Goal: Contribute content: Add original content to the website for others to see

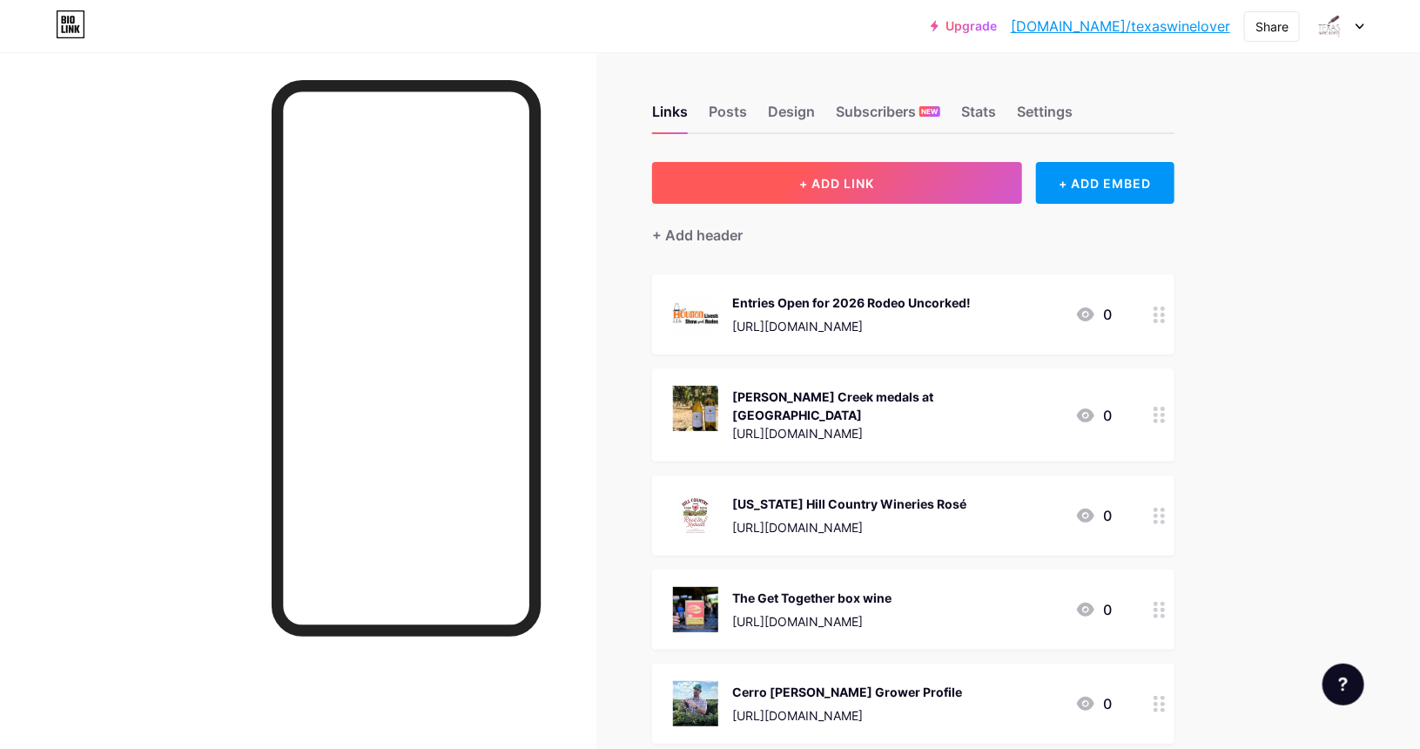
click at [823, 171] on button "+ ADD LINK" at bounding box center [837, 183] width 370 height 42
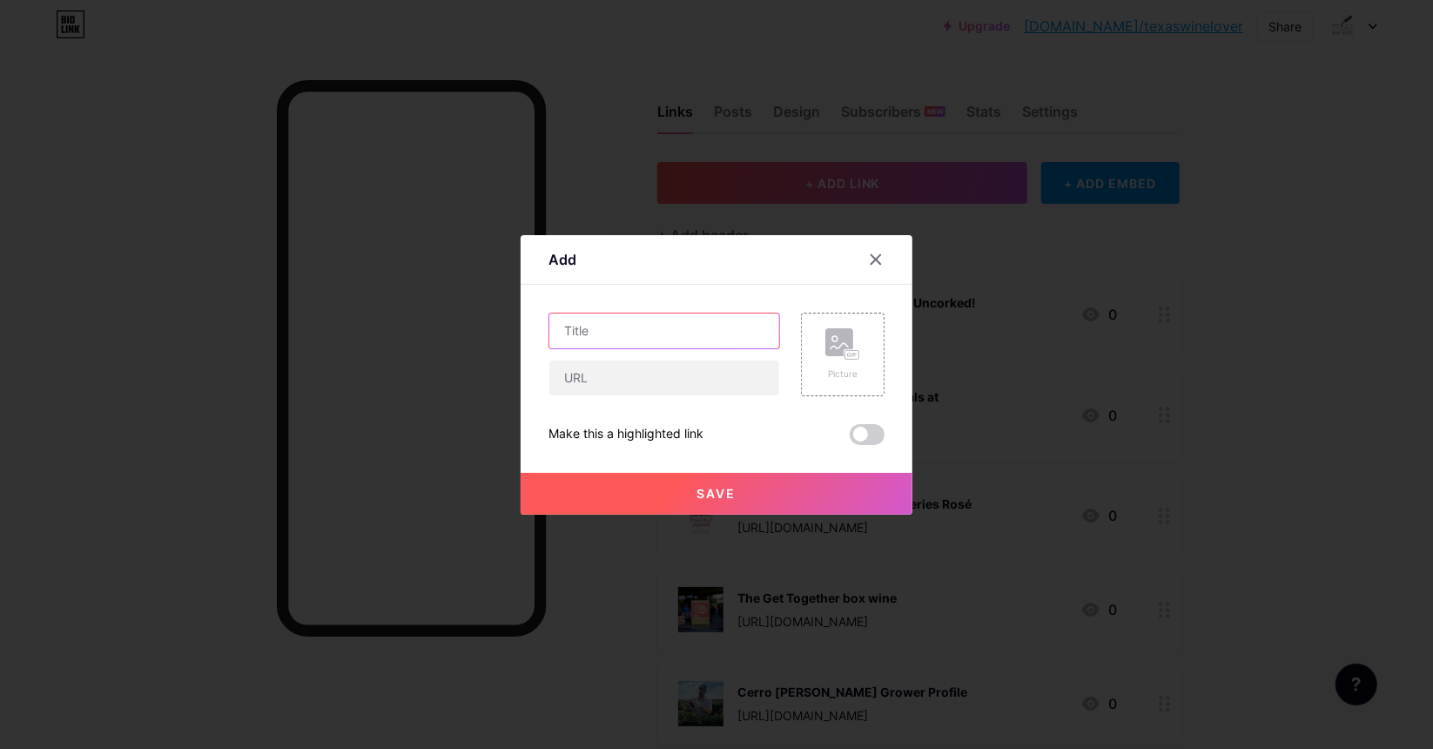
click at [621, 334] on input "text" at bounding box center [664, 330] width 230 height 35
type input "[PERSON_NAME] Winemaker Profile"
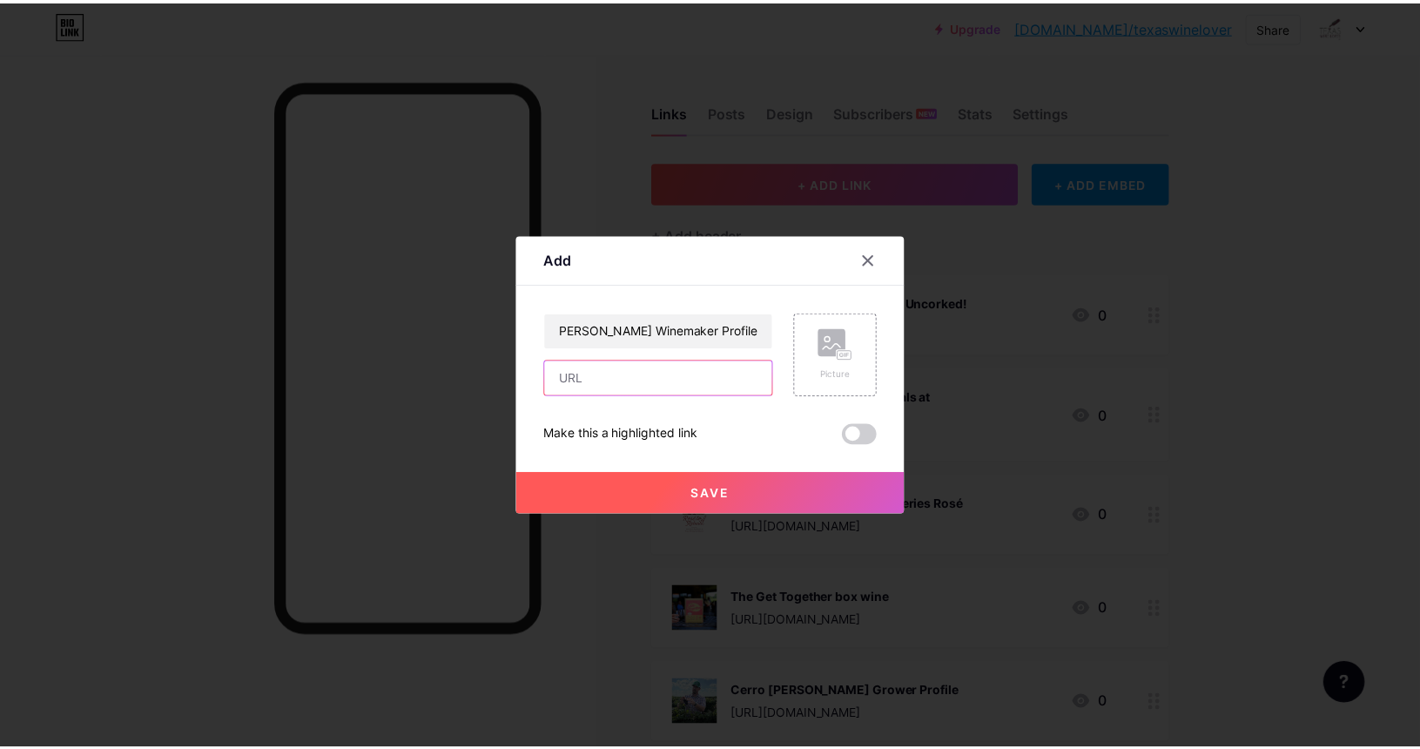
scroll to position [0, 0]
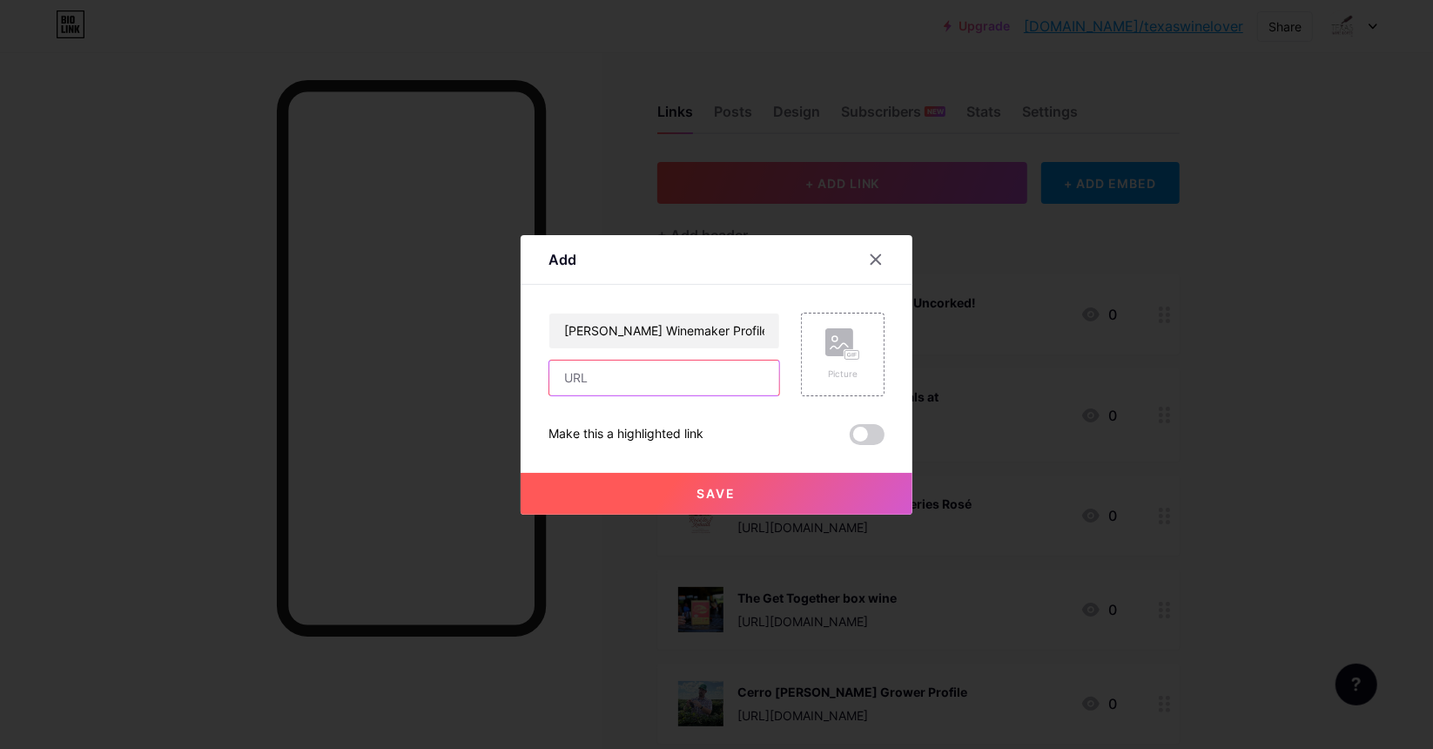
click at [590, 369] on input "text" at bounding box center [664, 377] width 230 height 35
click at [607, 383] on input "text" at bounding box center [664, 377] width 230 height 35
paste input "[URL][DOMAIN_NAME]"
type input "[URL][DOMAIN_NAME]"
click at [837, 340] on rect at bounding box center [839, 342] width 28 height 28
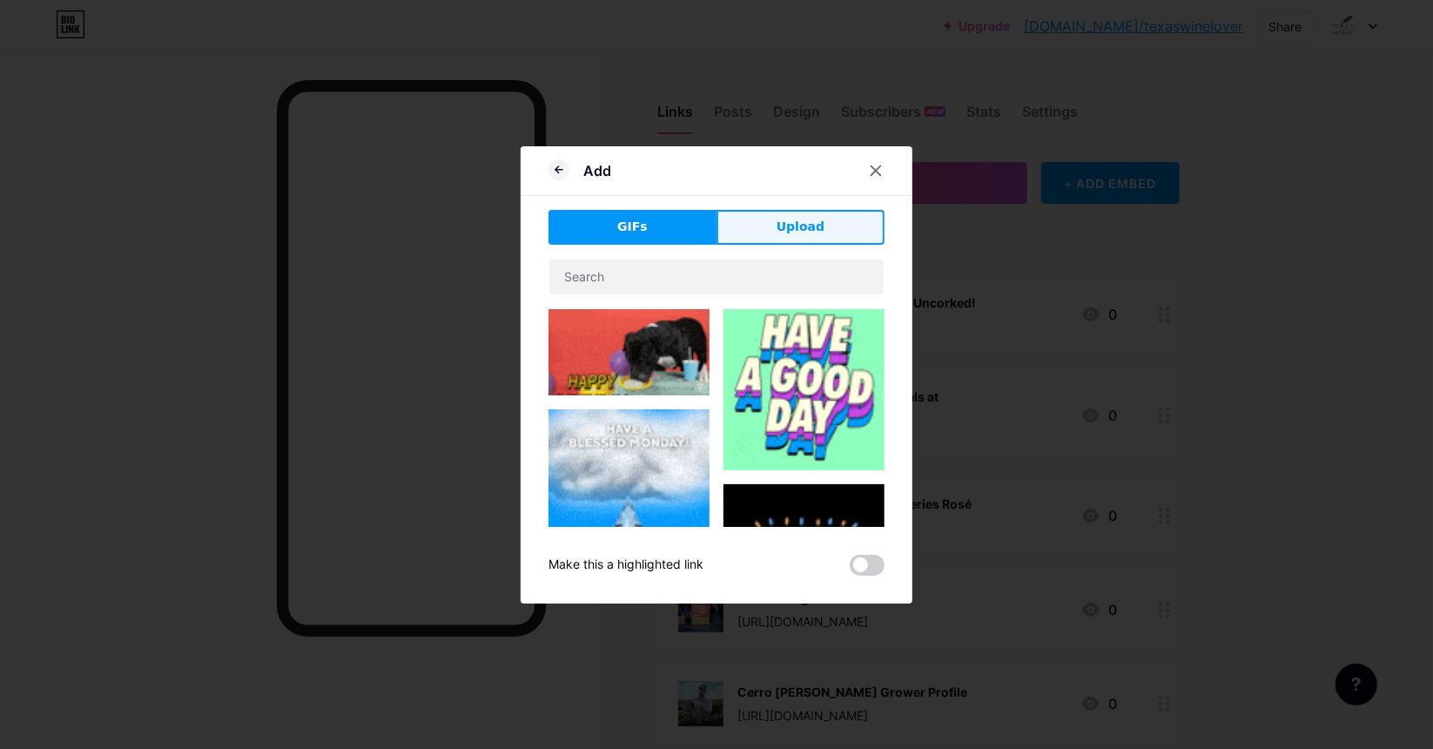
click at [798, 218] on span "Upload" at bounding box center [800, 227] width 48 height 18
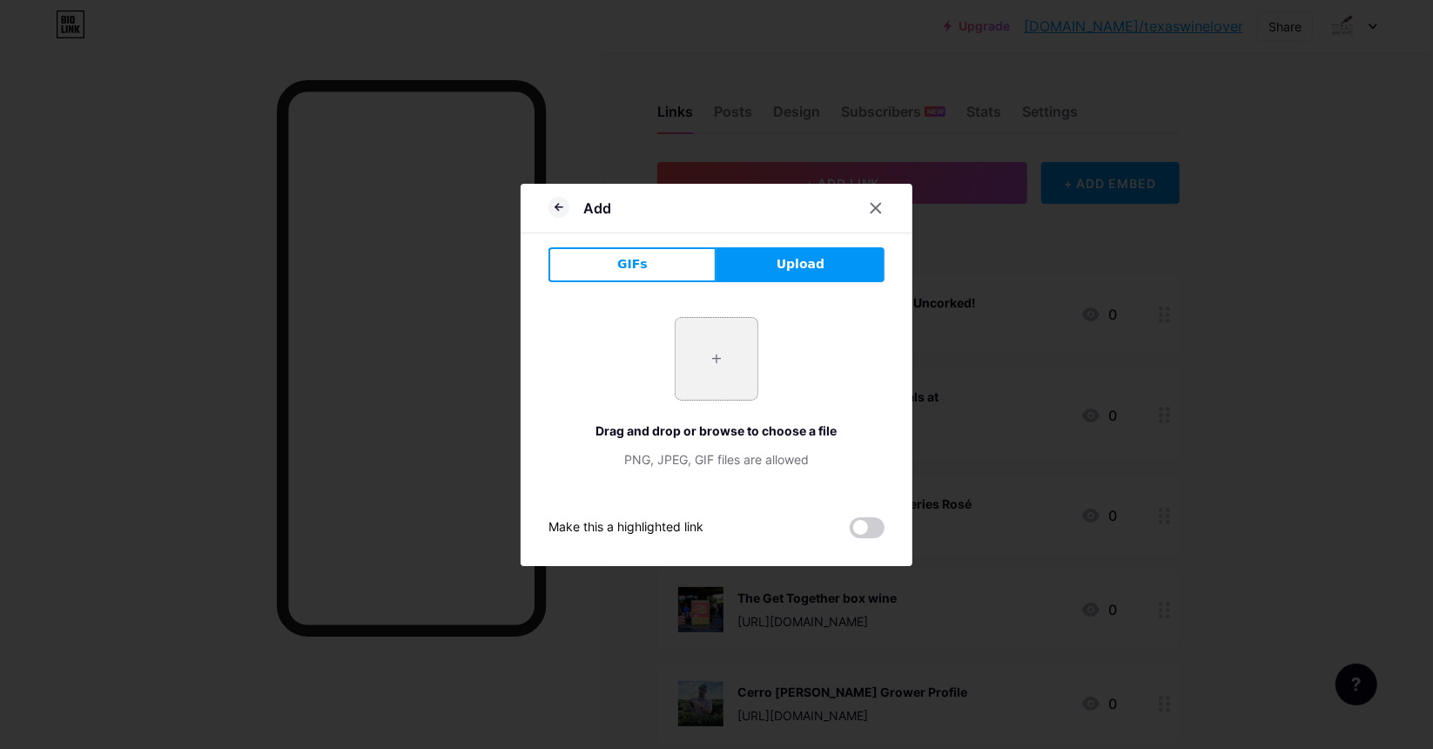
click at [716, 353] on input "file" at bounding box center [716, 359] width 82 height 82
type input "C:\fakepath\[PERSON_NAME].webp"
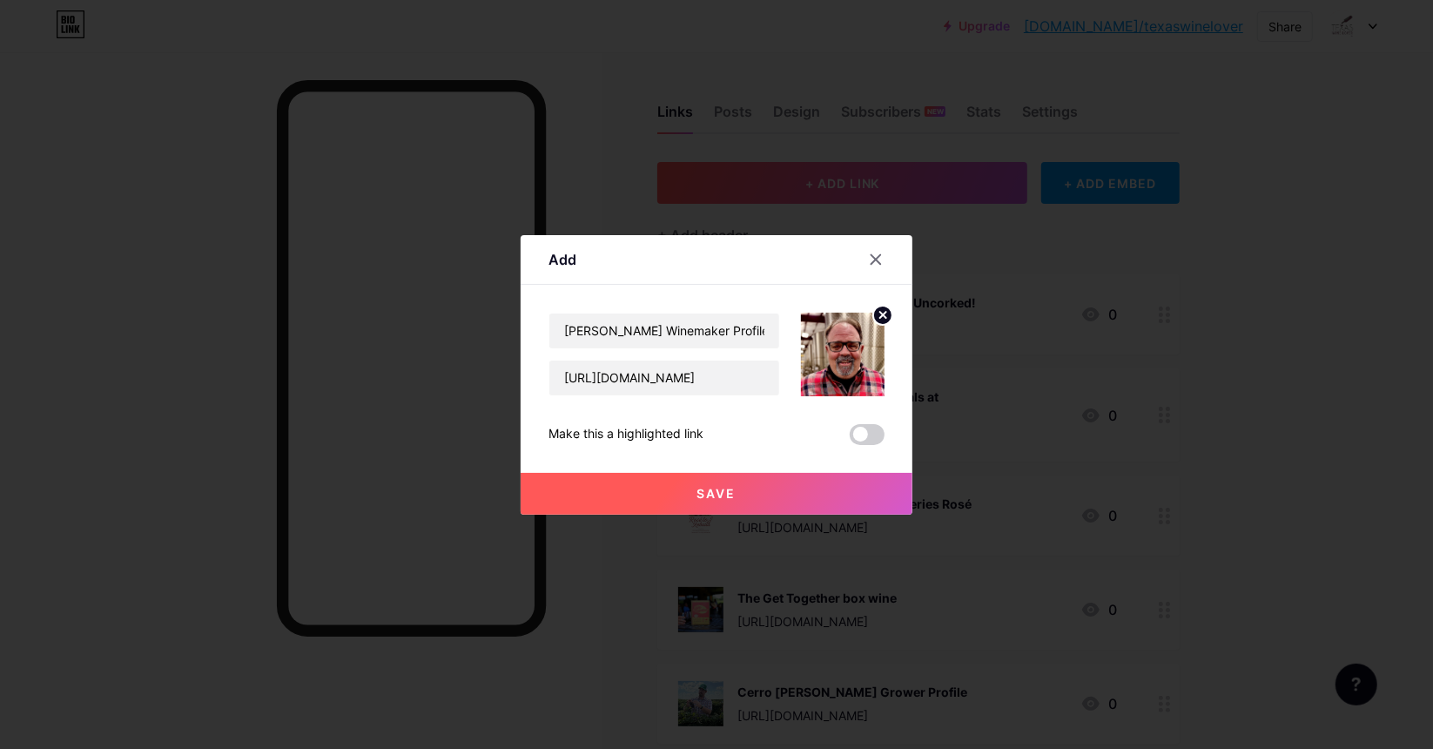
click at [868, 432] on span at bounding box center [867, 434] width 35 height 21
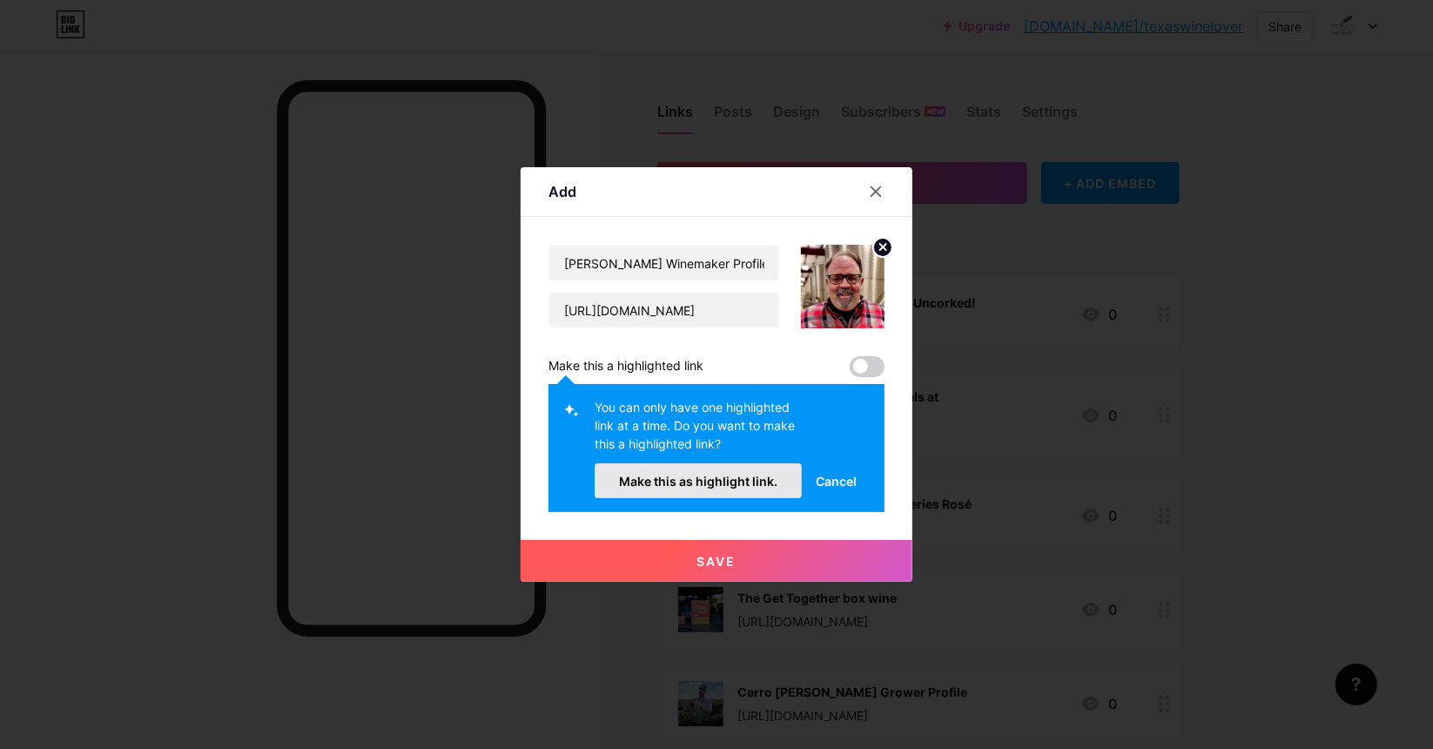
click at [708, 479] on span "Make this as highlight link." at bounding box center [698, 481] width 158 height 15
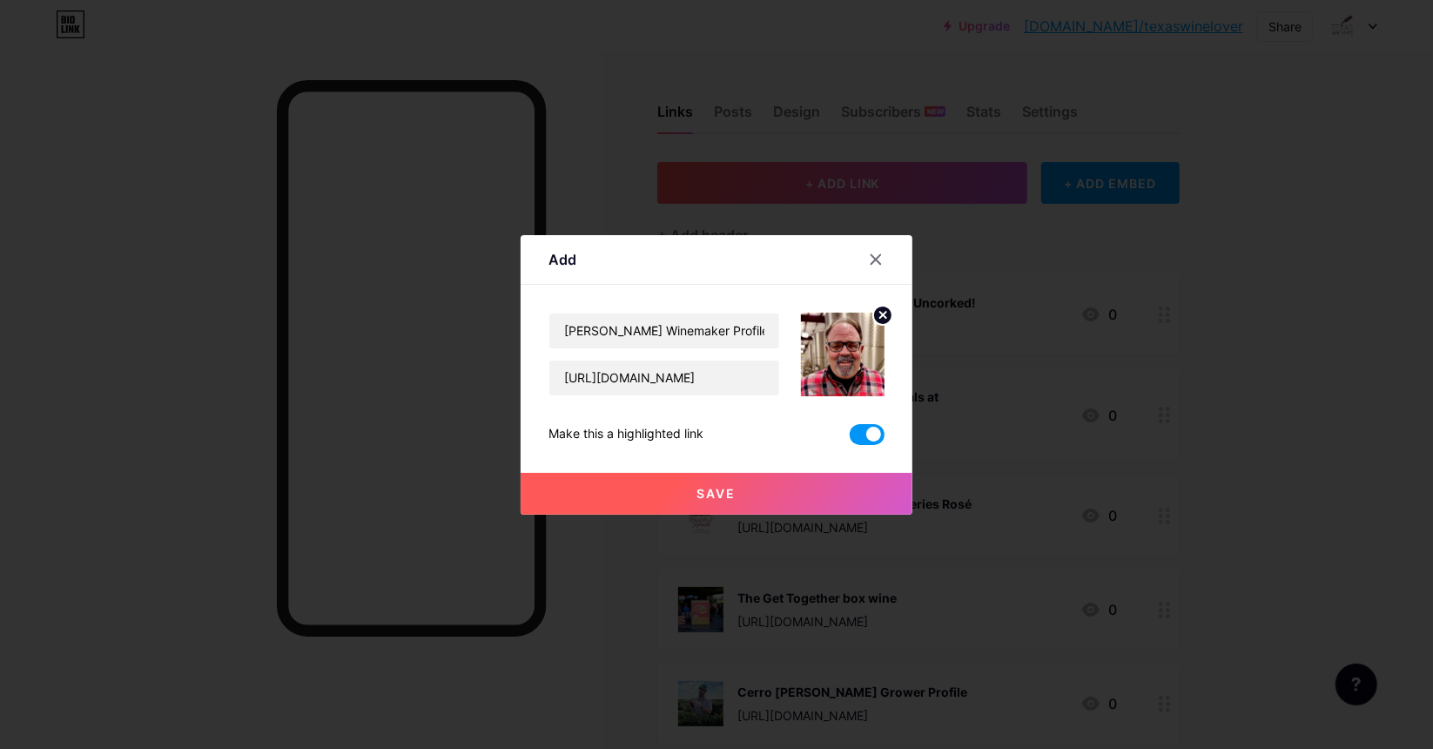
click at [863, 432] on span at bounding box center [867, 434] width 35 height 21
click at [850, 439] on input "checkbox" at bounding box center [850, 439] width 0 height 0
click at [724, 489] on span "Save" at bounding box center [716, 493] width 39 height 15
